Goal: Information Seeking & Learning: Learn about a topic

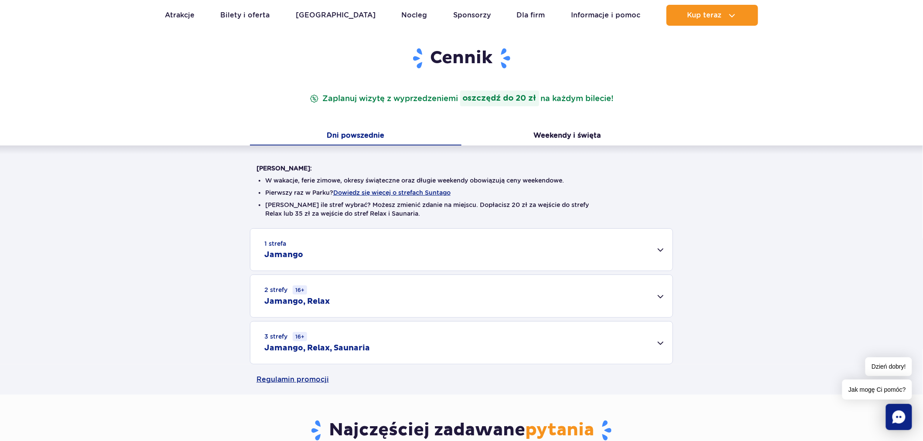
scroll to position [97, 0]
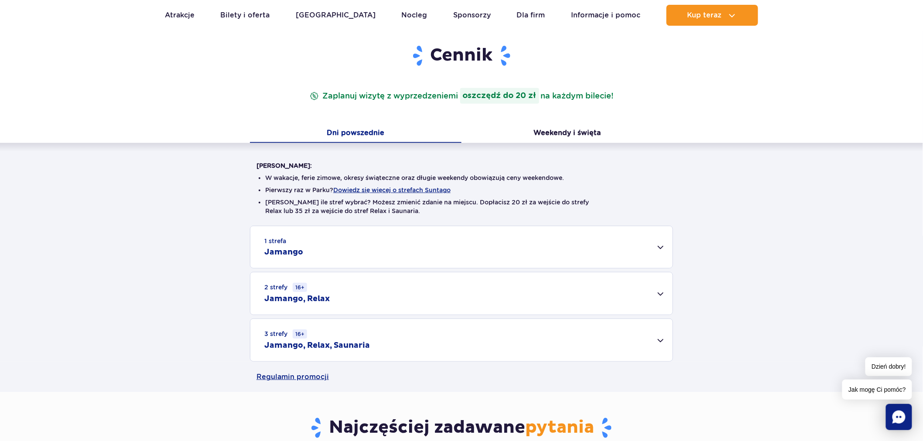
drag, startPoint x: 399, startPoint y: 255, endPoint x: 403, endPoint y: 249, distance: 7.6
click at [400, 254] on div "1 strefa Jamango" at bounding box center [461, 247] width 422 height 42
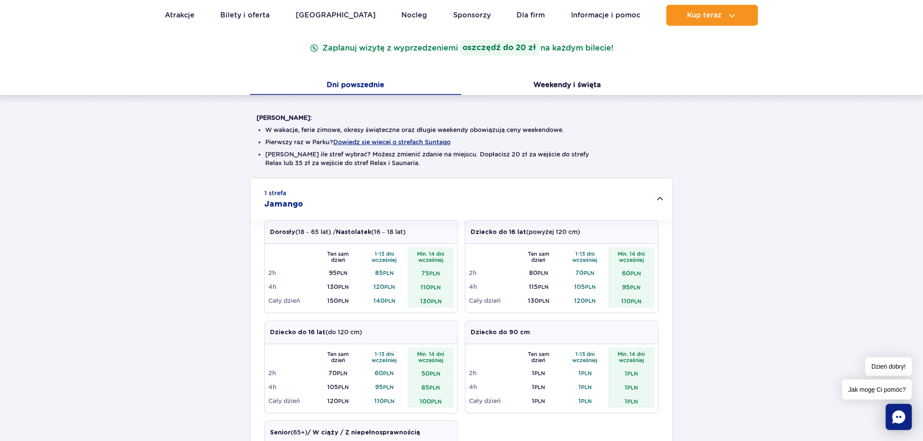
scroll to position [145, 0]
click at [704, 328] on div "1 strefa Jamango Dorosły (18 – 65 lat) / Nastolatek (16 – 18 lat) Ten sam dzień…" at bounding box center [461, 405] width 923 height 455
click at [758, 362] on div "1 strefa Jamango Dorosły (18 – 65 lat) / Nastolatek (16 – 18 lat) Ten sam dzień…" at bounding box center [461, 405] width 923 height 455
